Goal: Information Seeking & Learning: Learn about a topic

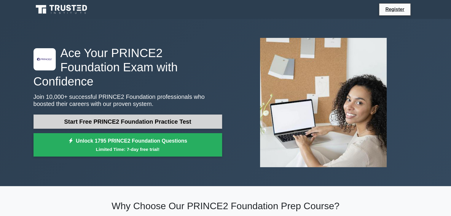
click at [156, 115] on link "Start Free PRINCE2 Foundation Practice Test" at bounding box center [127, 122] width 189 height 14
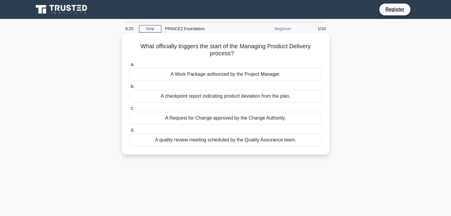
click at [164, 79] on div "A Work Package authorized by the Project Manager." at bounding box center [226, 74] width 192 height 12
click at [130, 67] on input "a. A Work Package authorized by the Project Manager." at bounding box center [130, 65] width 0 height 4
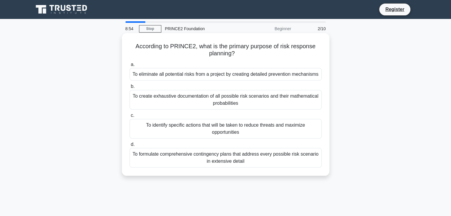
click at [195, 130] on div "To identify specific actions that will be taken to reduce threats and maximize …" at bounding box center [226, 129] width 192 height 20
click at [130, 118] on input "c. To identify specific actions that will be taken to reduce threats and maximi…" at bounding box center [130, 116] width 0 height 4
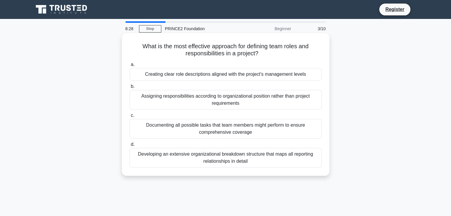
click at [218, 74] on div "Creating clear role descriptions aligned with the project's management levels" at bounding box center [226, 74] width 192 height 12
click at [130, 67] on input "a. Creating clear role descriptions aligned with the project's management levels" at bounding box center [130, 65] width 0 height 4
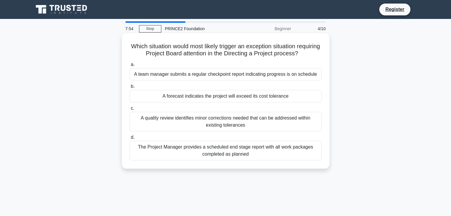
click at [198, 99] on div "A forecast indicates the project will exceed its cost tolerance" at bounding box center [226, 96] width 192 height 12
click at [130, 89] on input "b. A forecast indicates the project will exceed its cost tolerance" at bounding box center [130, 87] width 0 height 4
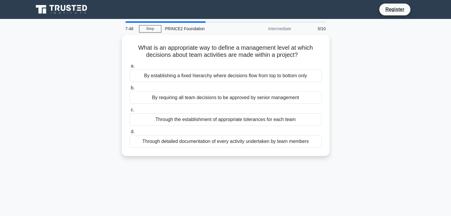
click at [198, 99] on div "By requiring all team decisions to be approved by senior management" at bounding box center [226, 98] width 192 height 12
click at [130, 90] on input "b. By requiring all team decisions to be approved by senior management" at bounding box center [130, 88] width 0 height 4
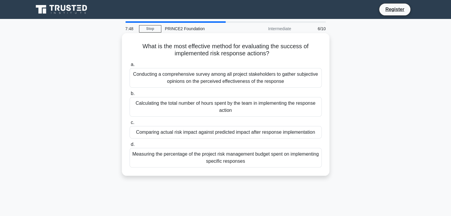
click at [197, 103] on div "Calculating the total number of hours spent by the team in implementing the res…" at bounding box center [226, 107] width 192 height 20
click at [130, 96] on input "b. Calculating the total number of hours spent by the team in implementing the …" at bounding box center [130, 94] width 0 height 4
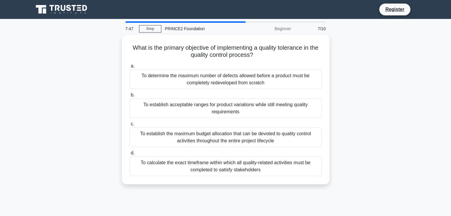
click at [197, 103] on div "To establish acceptable ranges for product variations while still meeting quali…" at bounding box center [226, 109] width 192 height 20
click at [130, 97] on input "b. To establish acceptable ranges for product variations while still meeting qu…" at bounding box center [130, 95] width 0 height 4
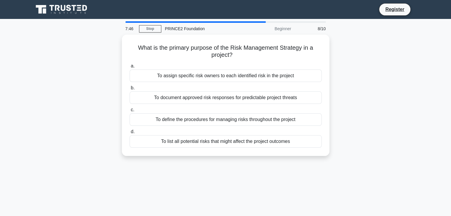
click at [197, 103] on div "a. To assign specific risk owners to each identified risk in the project b. To …" at bounding box center [225, 105] width 199 height 88
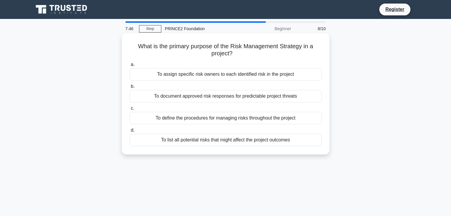
click at [196, 101] on div "To document approved risk responses for predictable project threats" at bounding box center [226, 96] width 192 height 12
click at [130, 89] on input "b. To document approved risk responses for predictable project threats" at bounding box center [130, 87] width 0 height 4
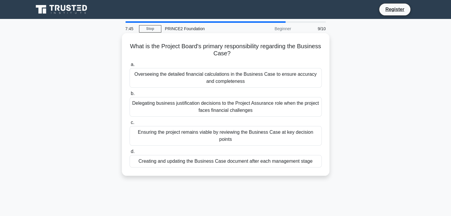
click at [196, 100] on div "Delegating business justification decisions to the Project Assurance role when …" at bounding box center [226, 107] width 192 height 20
click at [130, 96] on input "b. Delegating business justification decisions to the Project Assurance role wh…" at bounding box center [130, 94] width 0 height 4
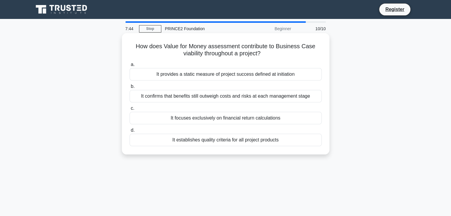
click at [196, 102] on div "It confirms that benefits still outweigh costs and risks at each management sta…" at bounding box center [226, 96] width 192 height 12
click at [130, 89] on input "b. It confirms that benefits still outweigh costs and risks at each management …" at bounding box center [130, 87] width 0 height 4
